Goal: Information Seeking & Learning: Understand process/instructions

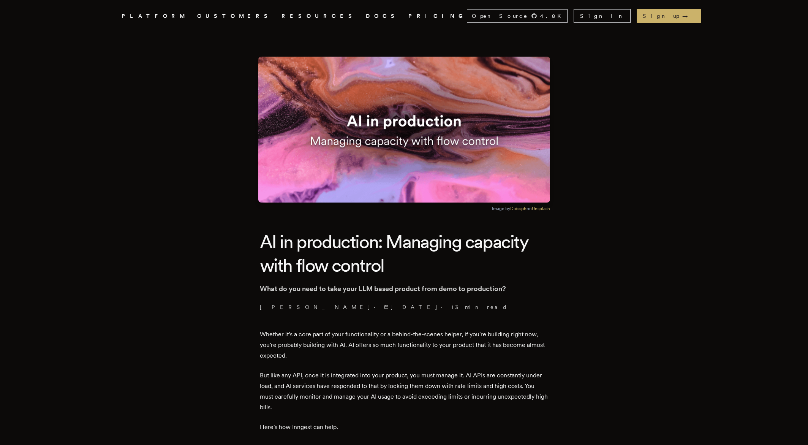
click at [366, 16] on link "DOCS" at bounding box center [382, 15] width 33 height 9
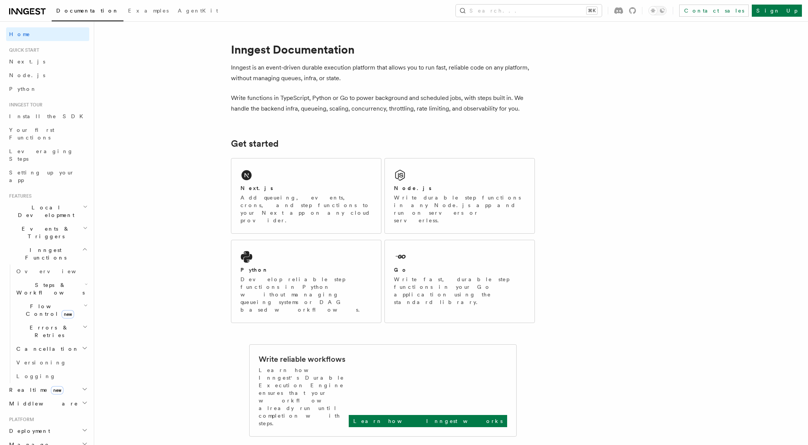
click at [62, 243] on h2 "Inngest Functions" at bounding box center [47, 253] width 83 height 21
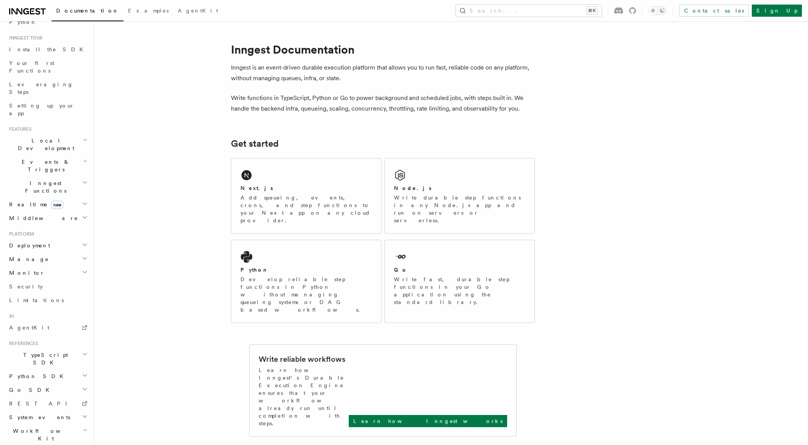
scroll to position [67, 0]
click at [55, 155] on h2 "Events & Triggers" at bounding box center [47, 165] width 83 height 21
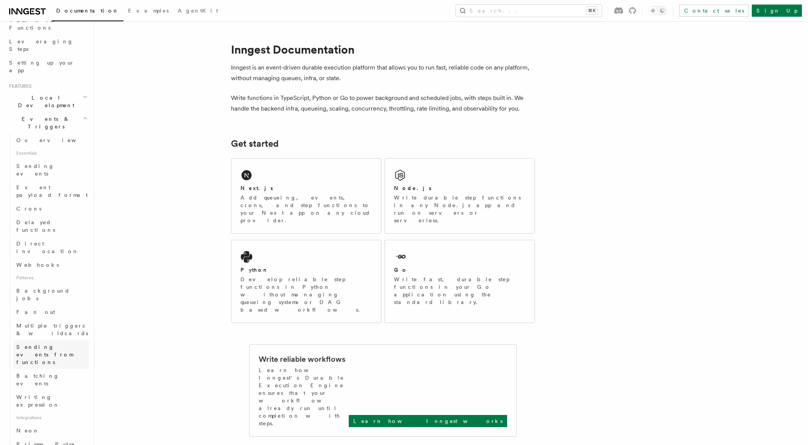
scroll to position [122, 0]
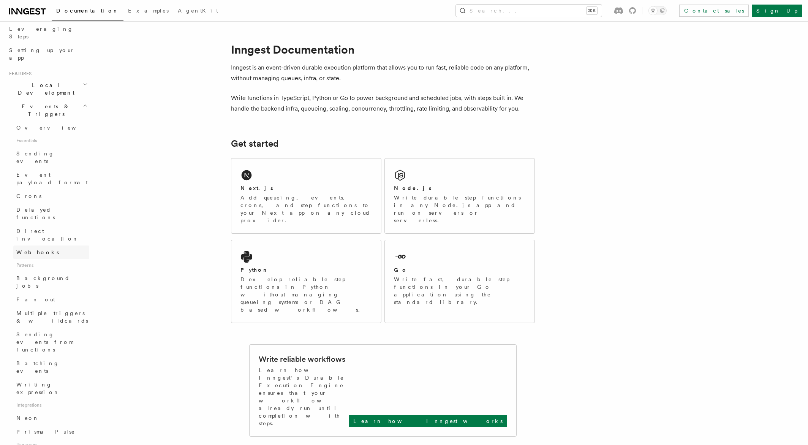
click at [38, 249] on span "Webhooks" at bounding box center [37, 252] width 43 height 6
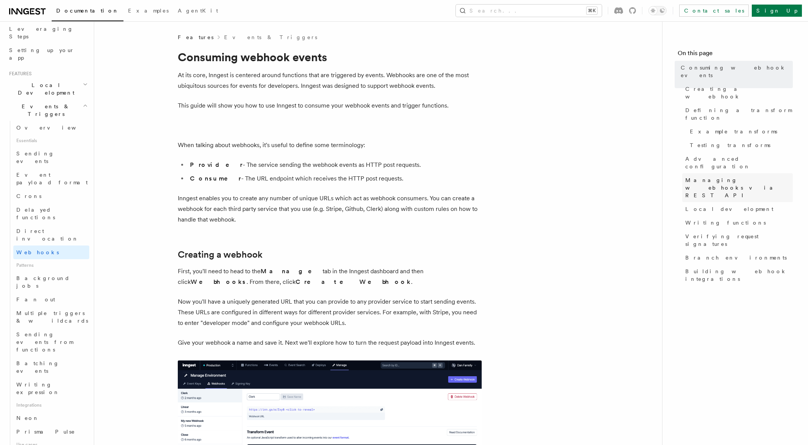
click at [701, 176] on span "Managing webhooks via REST API" at bounding box center [739, 187] width 108 height 23
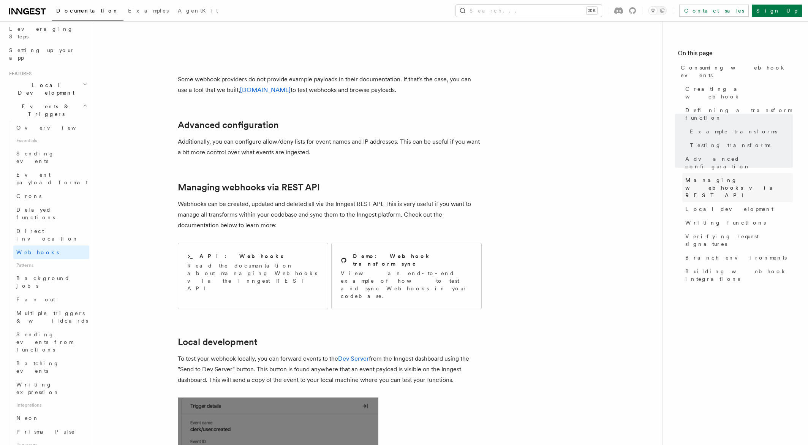
scroll to position [1454, 0]
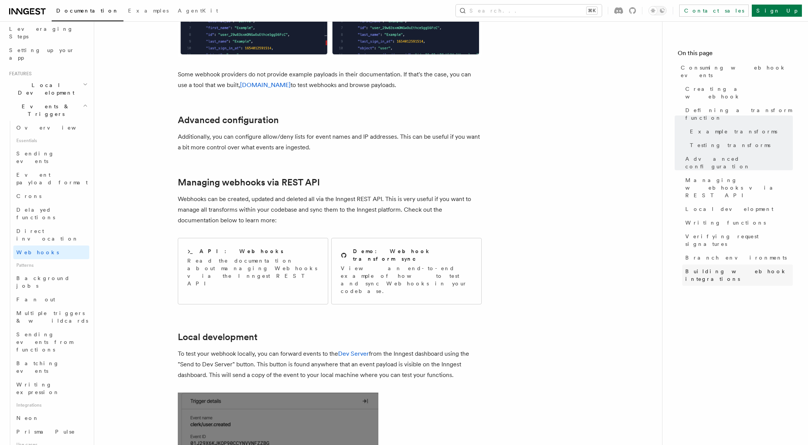
click at [723, 267] on span "Building webhook integrations" at bounding box center [739, 274] width 108 height 15
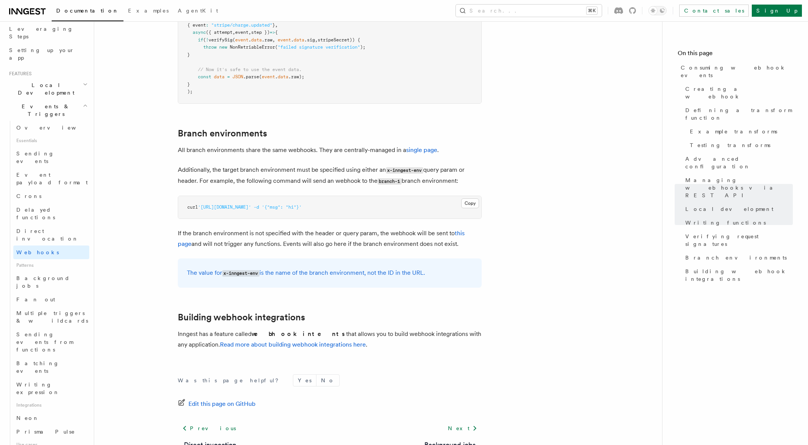
scroll to position [2464, 0]
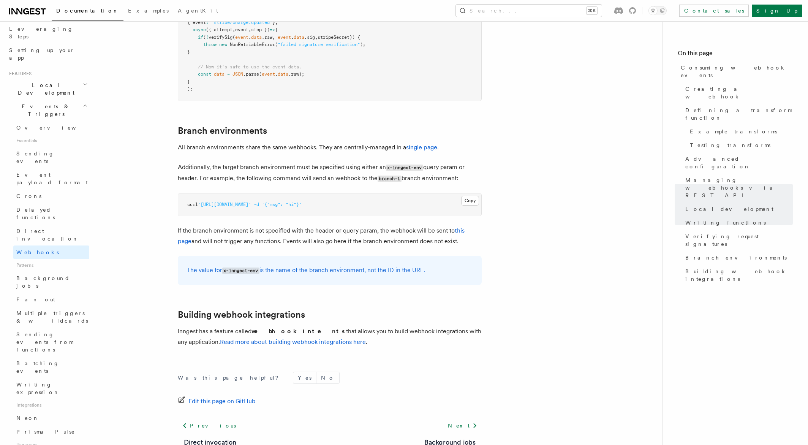
click at [664, 226] on nav "On this page Consuming webhook events Creating a webhook Defining a transform f…" at bounding box center [735, 233] width 146 height 424
click at [693, 267] on span "Building webhook integrations" at bounding box center [739, 274] width 108 height 15
click at [309, 338] on link "Read more about building webhook integrations here" at bounding box center [293, 341] width 146 height 7
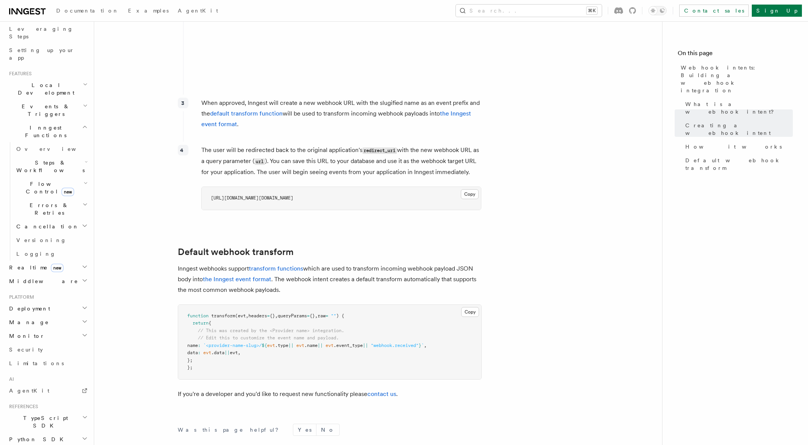
scroll to position [726, 0]
